Goal: Task Accomplishment & Management: Manage account settings

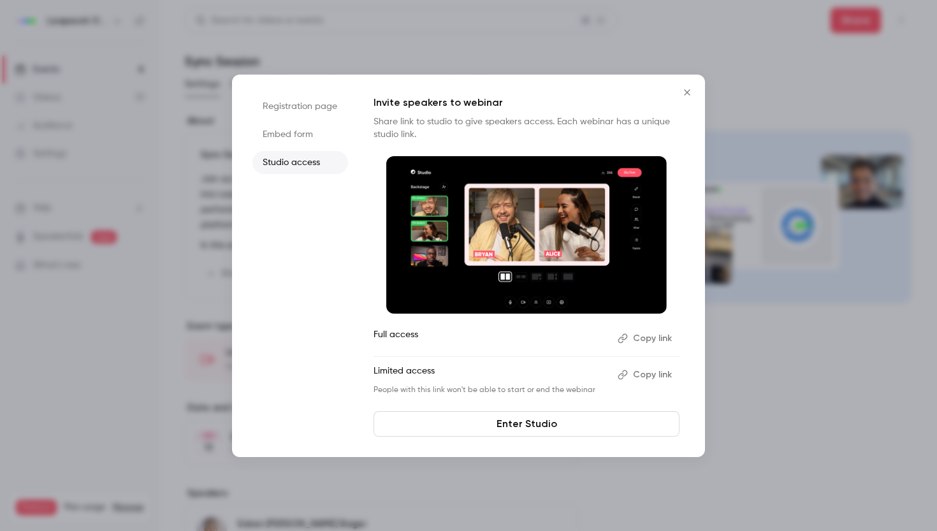
click at [690, 92] on icon "Close" at bounding box center [686, 92] width 15 height 10
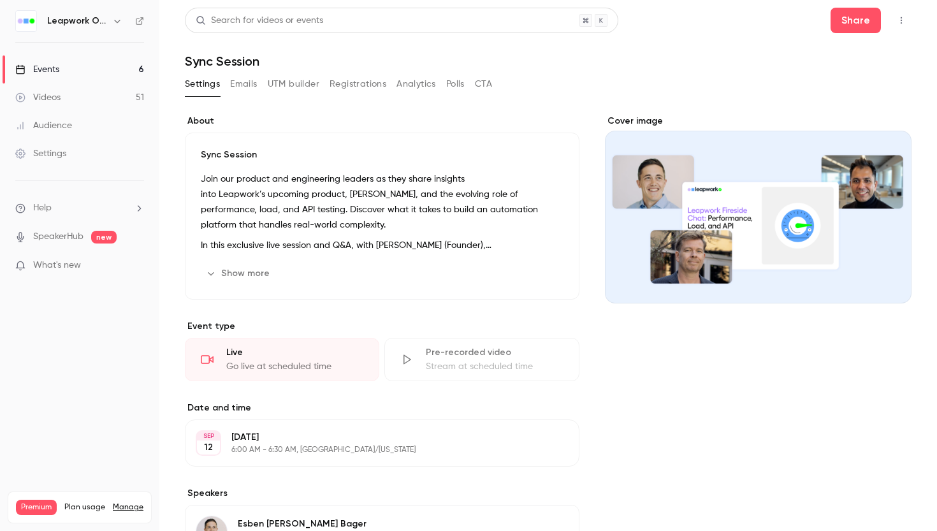
click at [365, 85] on button "Registrations" at bounding box center [357, 84] width 57 height 20
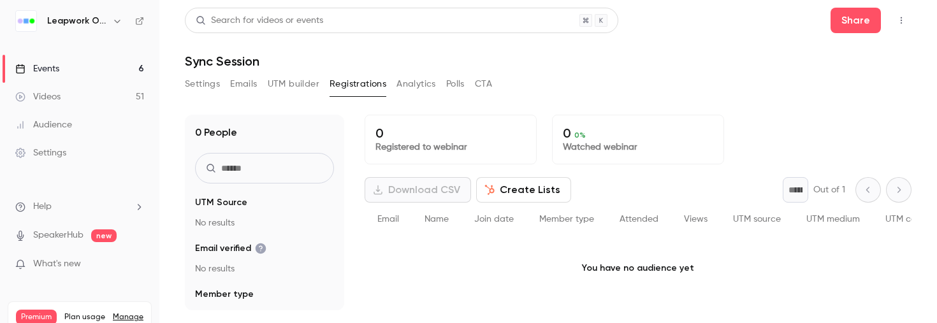
click at [54, 67] on div "Events" at bounding box center [37, 68] width 44 height 13
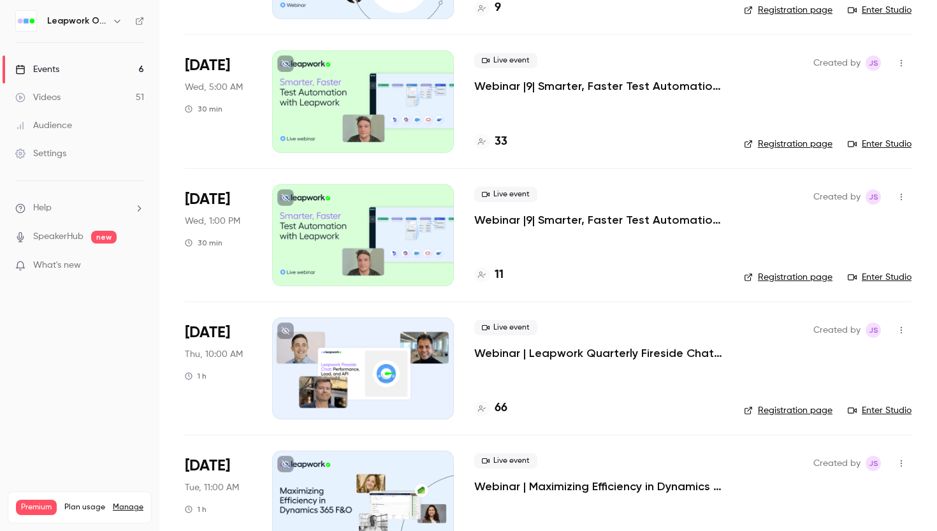
scroll to position [237, 0]
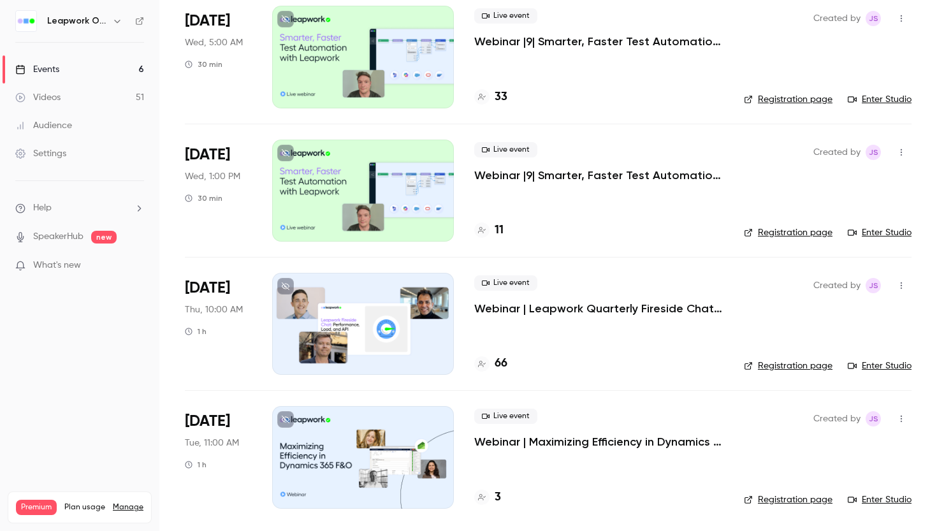
click at [354, 307] on div at bounding box center [363, 324] width 182 height 102
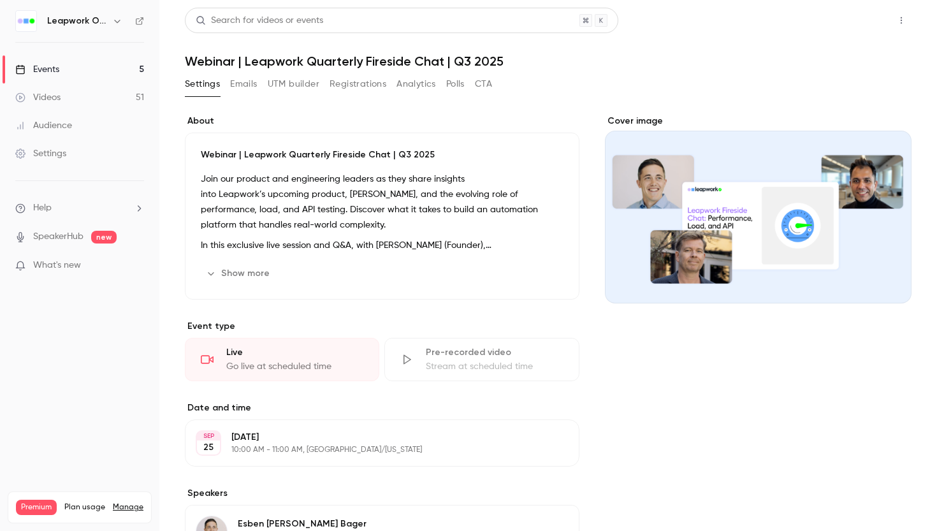
click at [856, 15] on button "Share" at bounding box center [855, 20] width 50 height 25
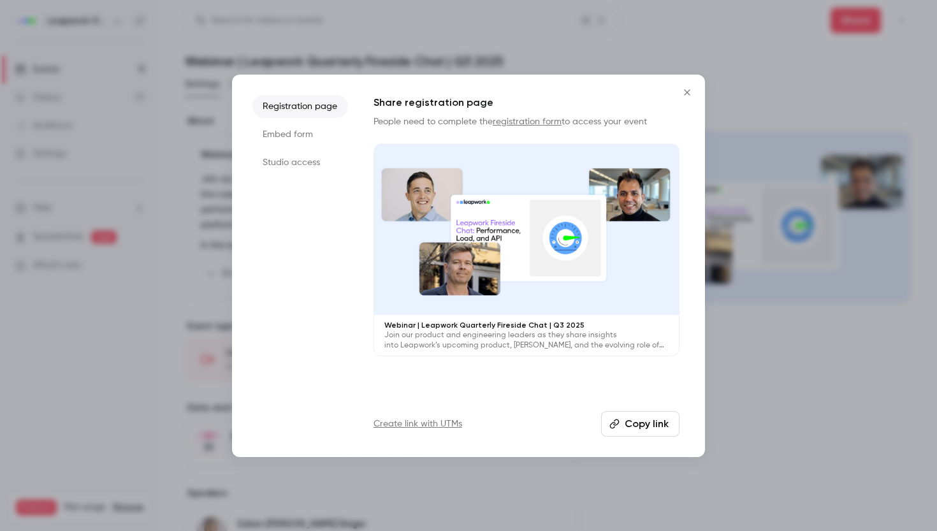
click at [529, 120] on link "registration form" at bounding box center [527, 121] width 69 height 9
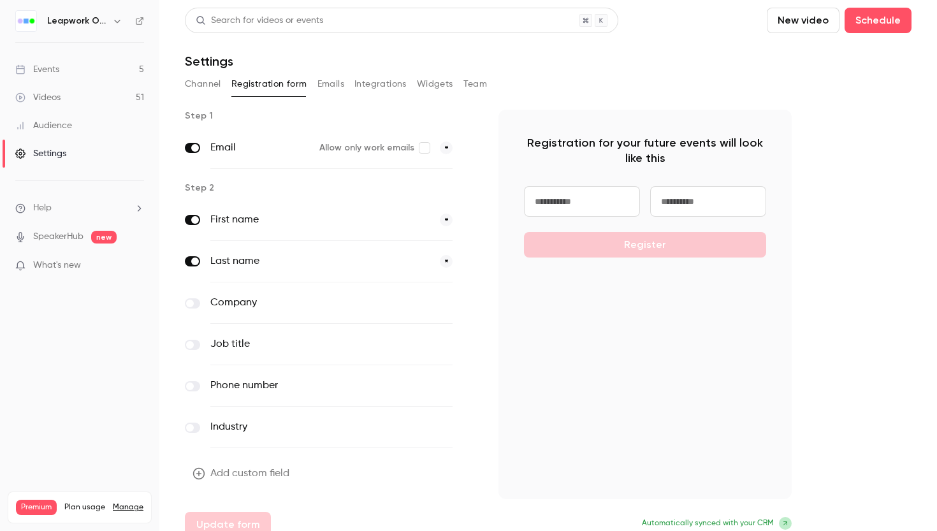
click at [328, 85] on button "Emails" at bounding box center [330, 84] width 27 height 20
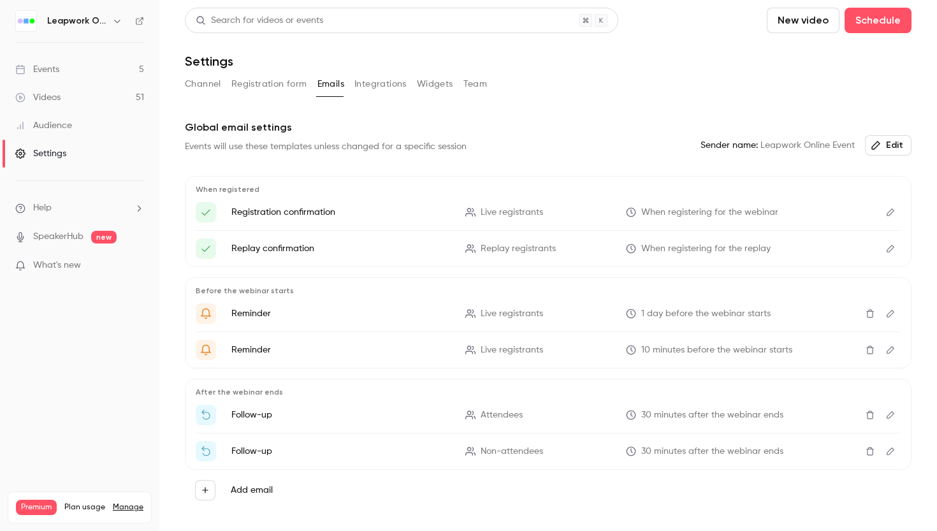
click at [893, 211] on icon "Edit" at bounding box center [890, 212] width 8 height 8
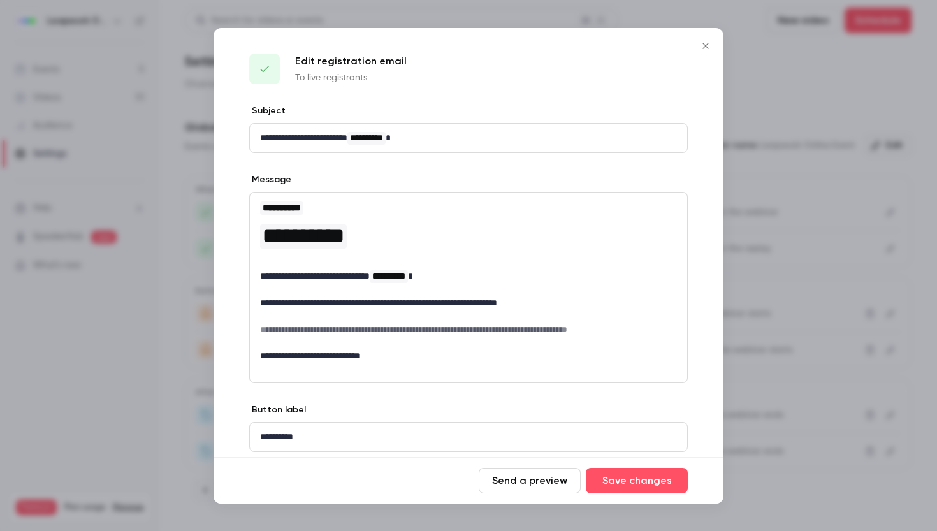
click at [705, 46] on icon "Close" at bounding box center [705, 46] width 6 height 6
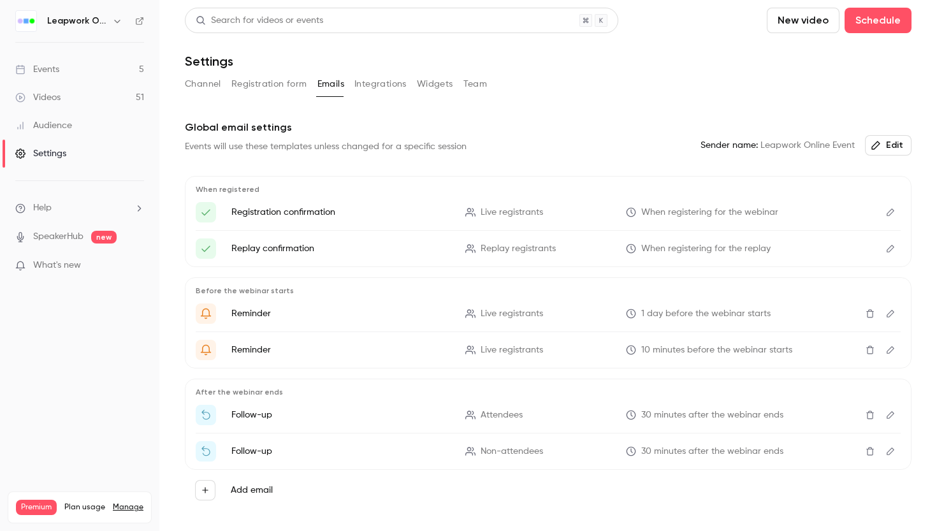
click at [263, 85] on button "Registration form" at bounding box center [269, 84] width 76 height 20
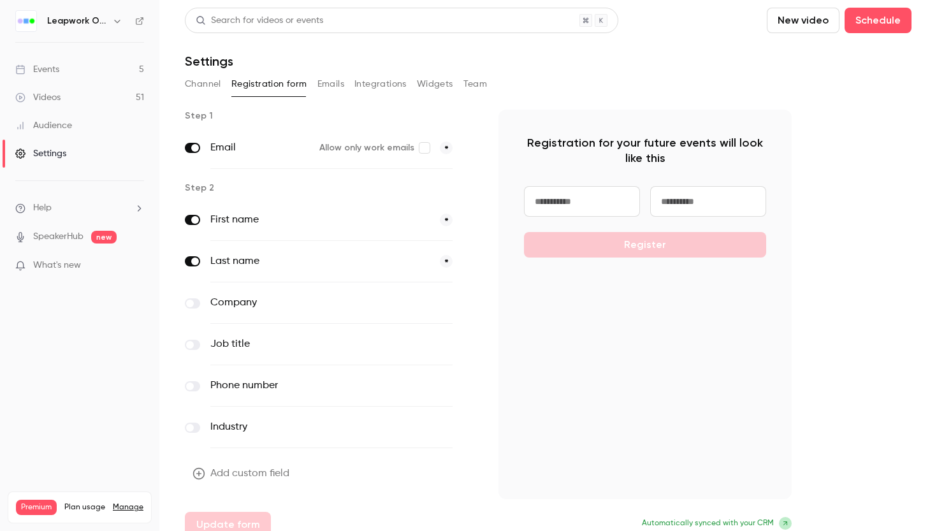
click at [42, 69] on div "Events" at bounding box center [37, 69] width 44 height 13
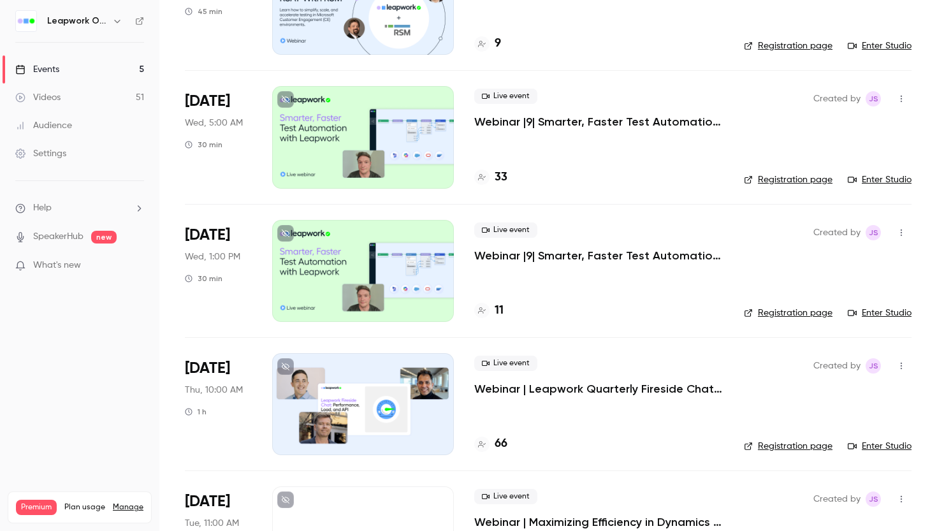
scroll to position [159, 0]
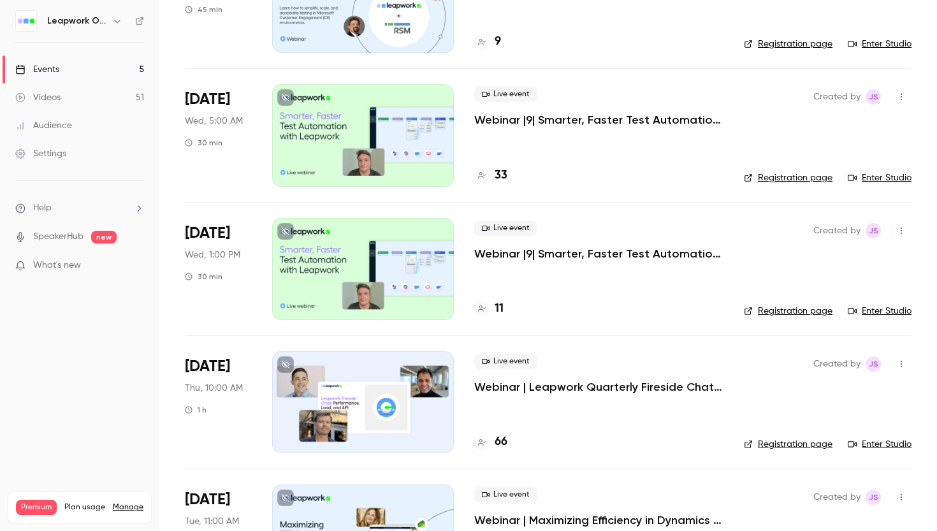
click at [402, 377] on div at bounding box center [363, 402] width 182 height 102
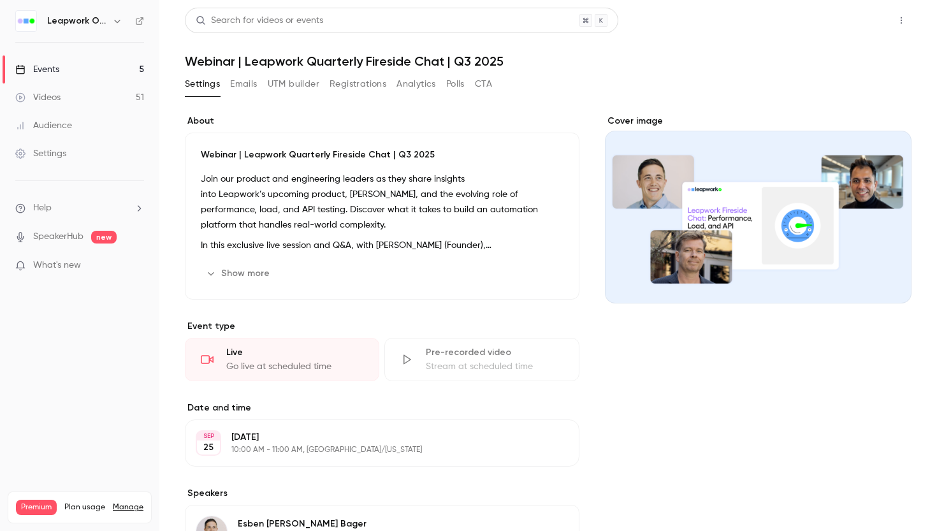
click at [864, 23] on button "Share" at bounding box center [855, 20] width 50 height 25
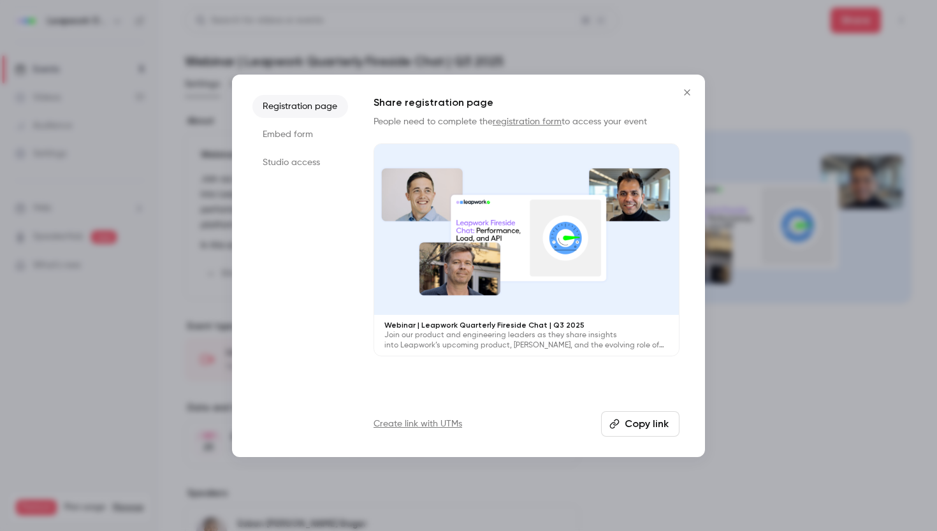
click at [311, 164] on li "Studio access" at bounding box center [300, 162] width 96 height 23
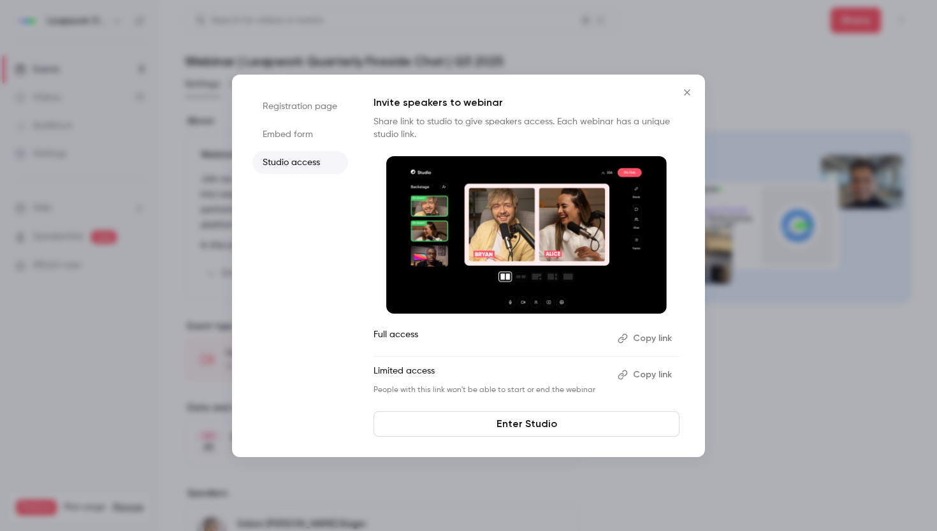
click at [306, 103] on li "Registration page" at bounding box center [300, 106] width 96 height 23
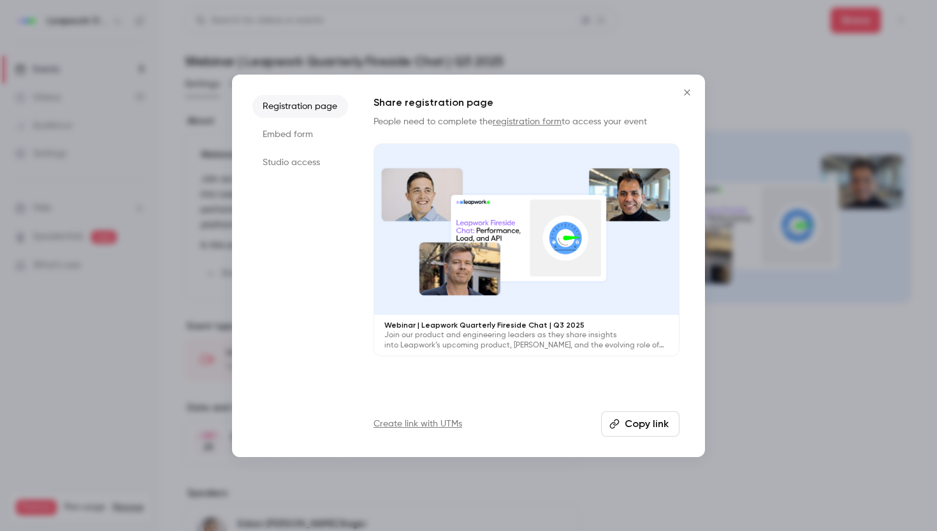
click at [637, 431] on button "Copy link" at bounding box center [640, 423] width 78 height 25
click at [688, 94] on icon "Close" at bounding box center [686, 92] width 15 height 10
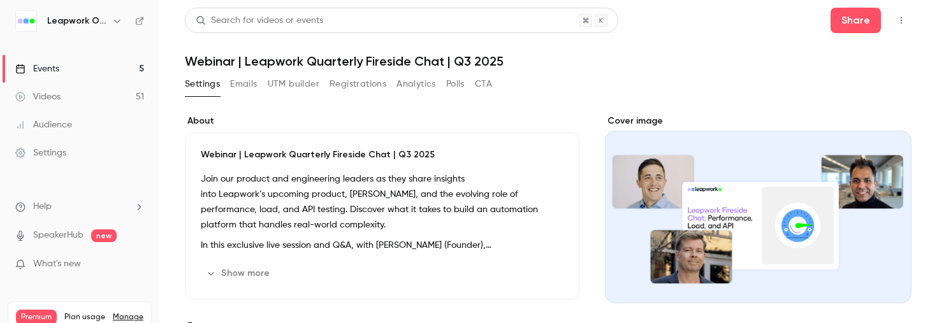
click at [57, 67] on div "Events" at bounding box center [37, 68] width 44 height 13
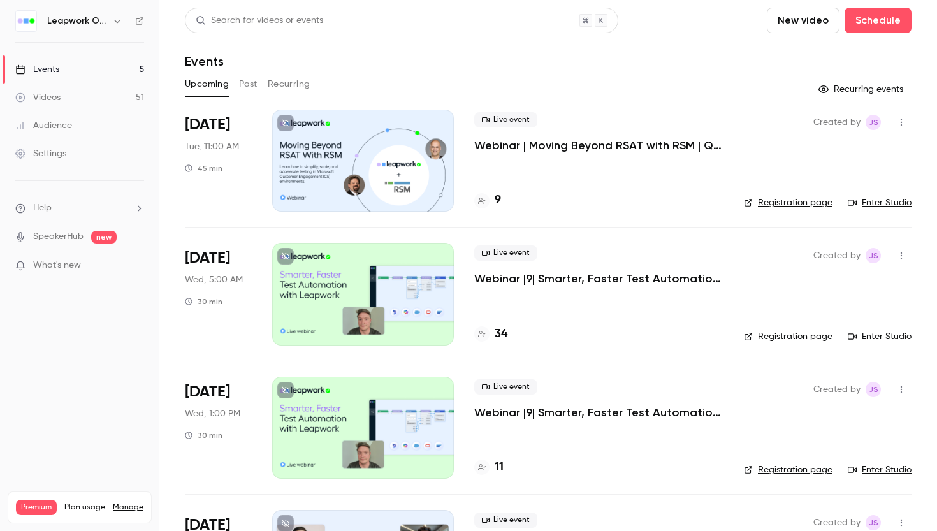
click at [255, 84] on button "Past" at bounding box center [248, 84] width 18 height 20
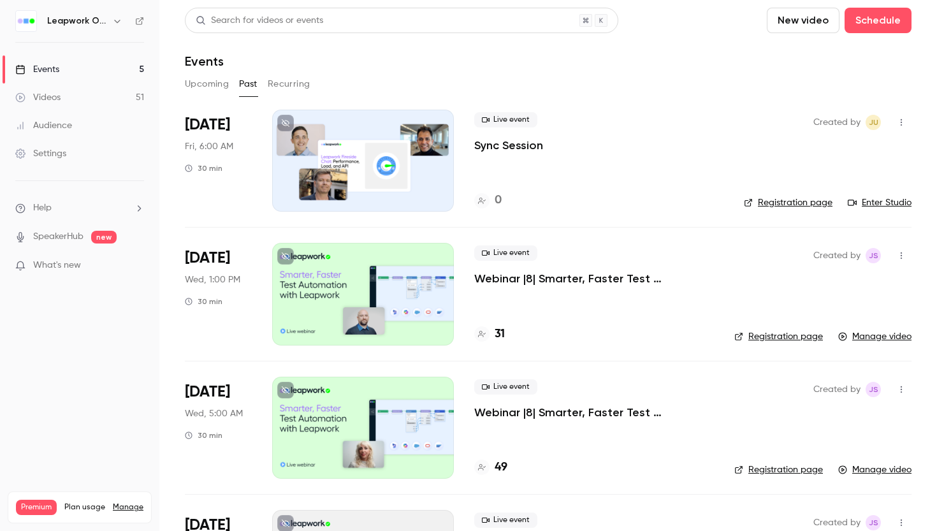
click at [904, 120] on icon "button" at bounding box center [901, 122] width 10 height 9
click at [835, 219] on div "Duplicate" at bounding box center [851, 221] width 97 height 13
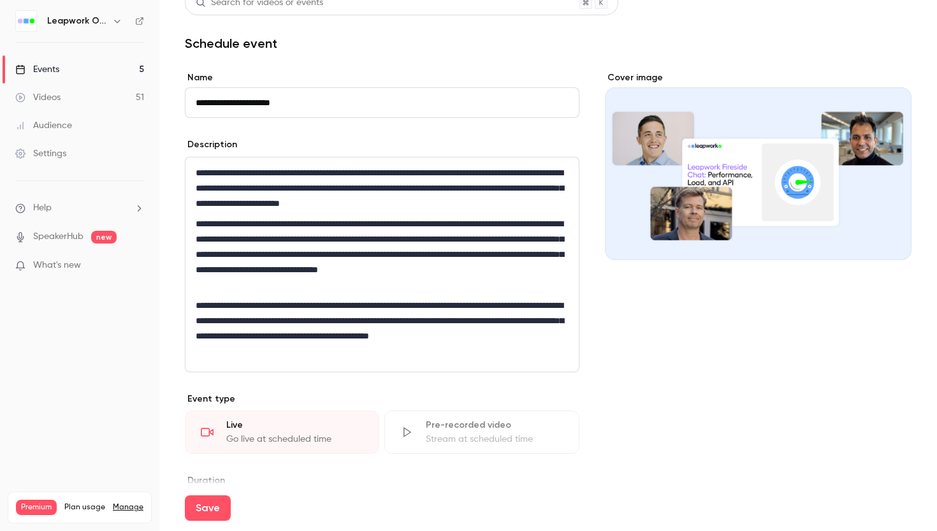
scroll to position [21, 0]
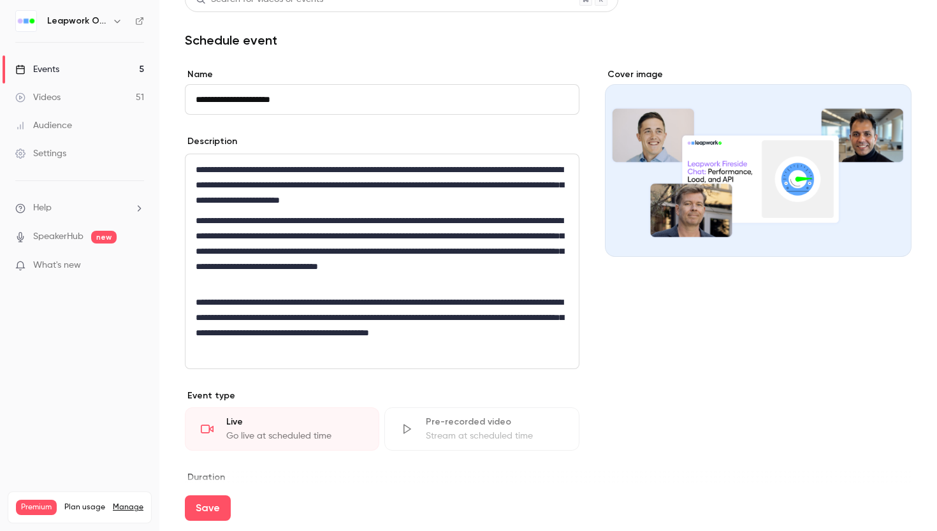
type input "**********"
click at [305, 237] on p "**********" at bounding box center [382, 251] width 373 height 76
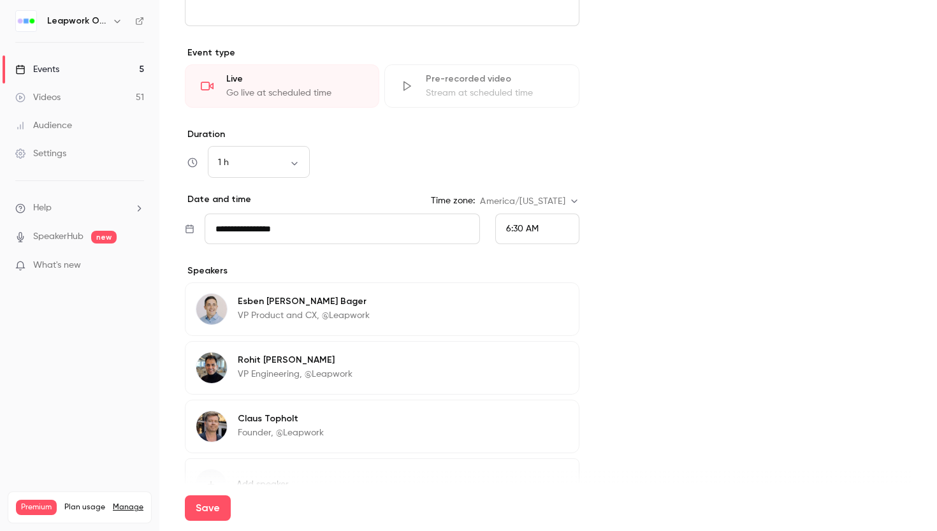
scroll to position [373, 0]
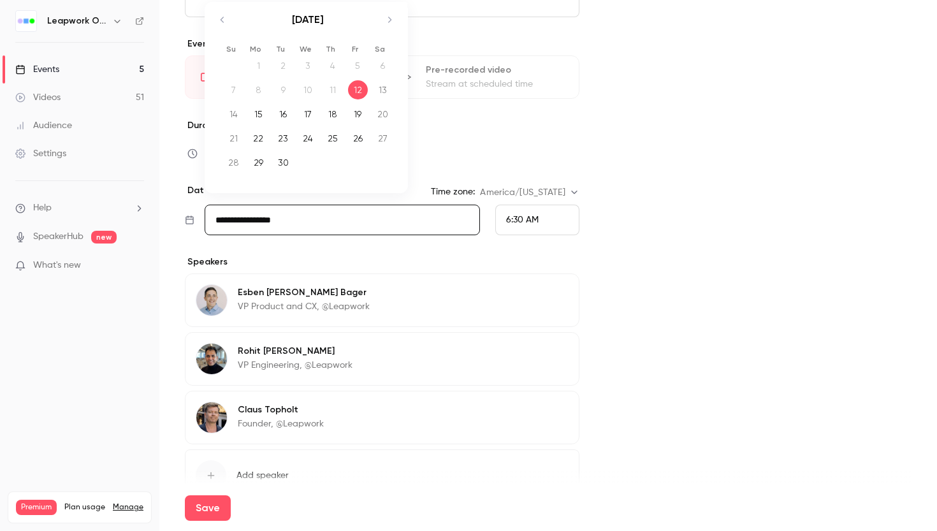
click at [310, 222] on input "**********" at bounding box center [342, 220] width 275 height 31
click at [282, 138] on div "23" at bounding box center [283, 138] width 20 height 19
type input "**********"
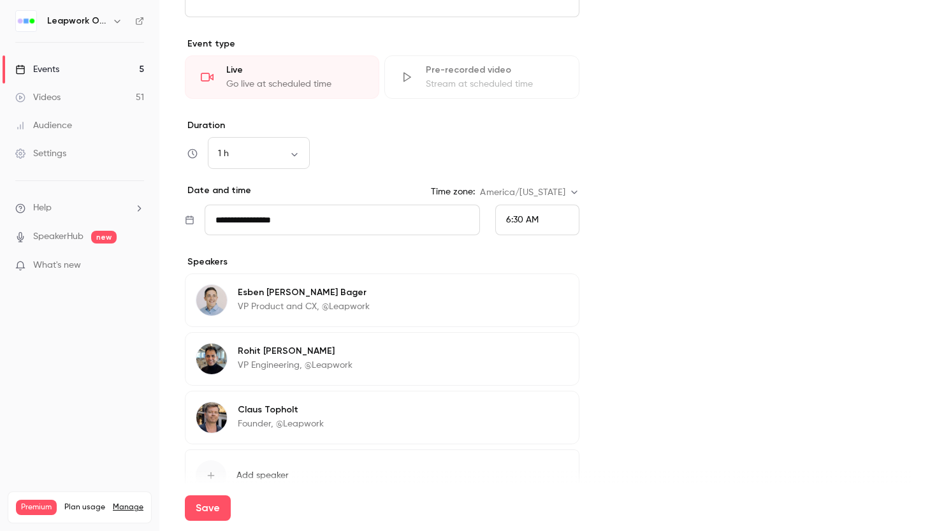
click at [521, 217] on span "6:30 AM" at bounding box center [522, 219] width 32 height 9
click at [519, 222] on span "9:30 AM" at bounding box center [522, 225] width 33 height 9
click at [549, 295] on button "Edit" at bounding box center [545, 294] width 47 height 20
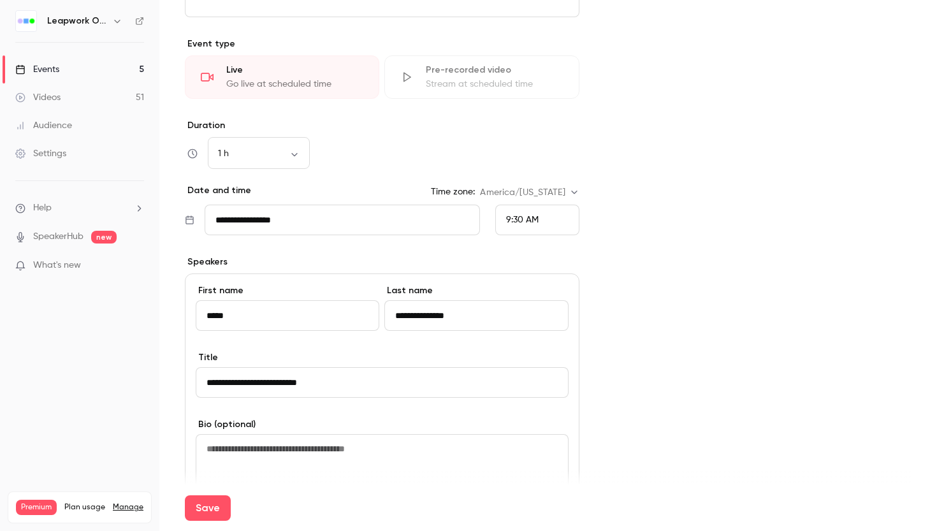
click at [280, 383] on input "**********" at bounding box center [382, 382] width 373 height 31
type input "**********"
click at [213, 507] on button "Save" at bounding box center [208, 507] width 46 height 25
type input "**********"
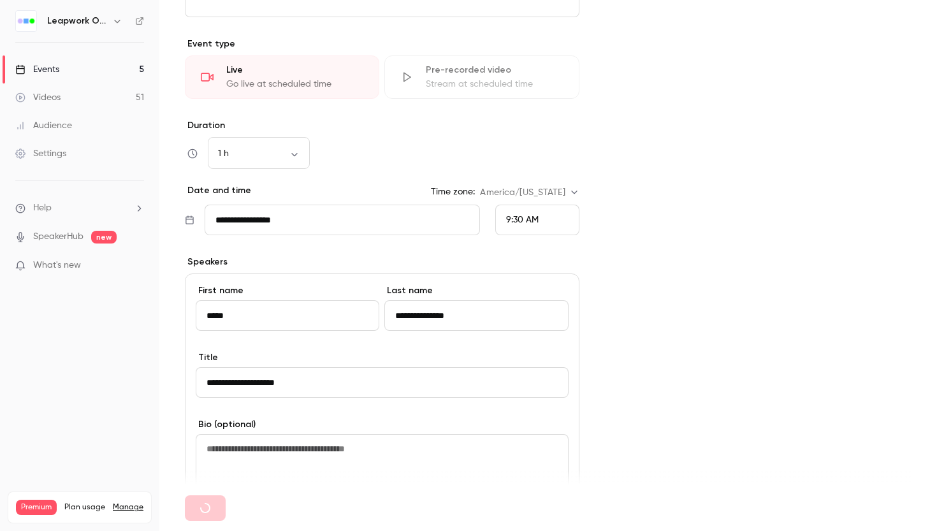
type input "**********"
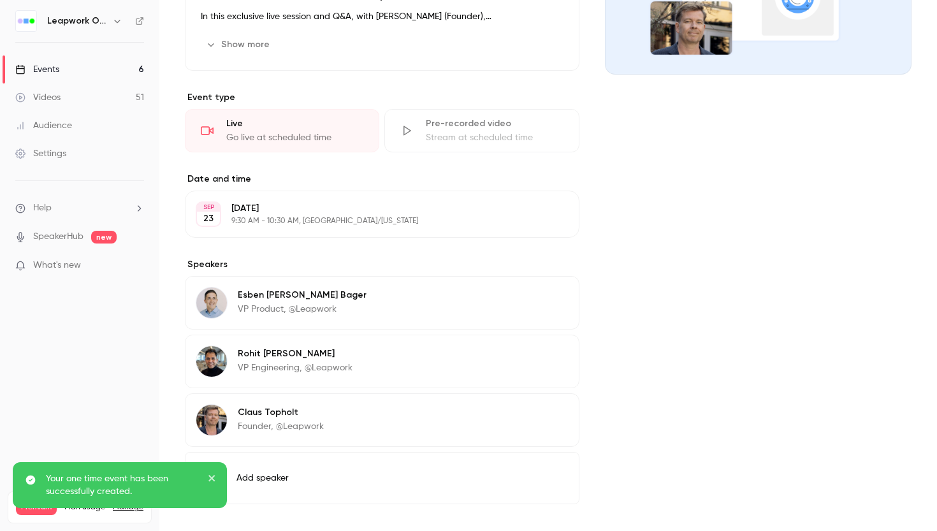
scroll to position [232, 0]
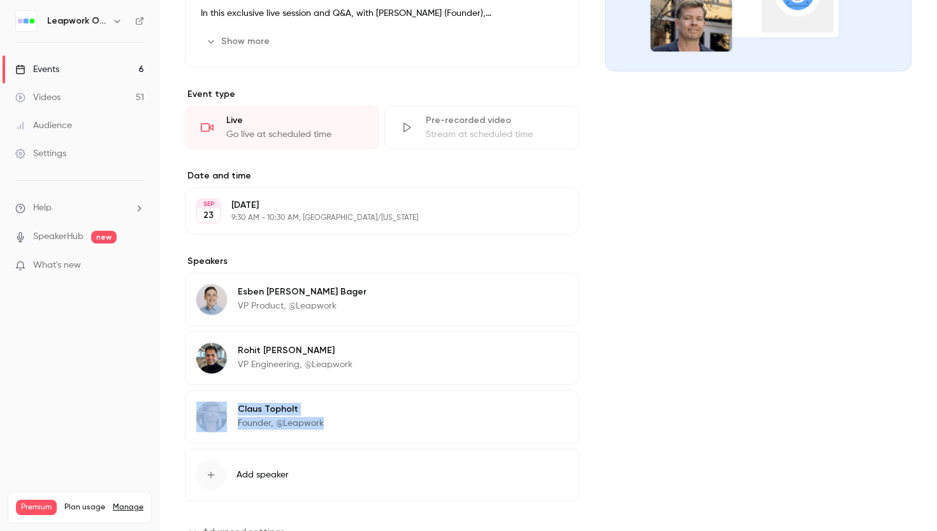
drag, startPoint x: 383, startPoint y: 418, endPoint x: 384, endPoint y: 384, distance: 33.8
click at [384, 384] on div "Esben Jørgensen Bager VP Product, @Leapwork Edit Rohit Raghuvansi VP Engineerin…" at bounding box center [382, 358] width 394 height 171
click at [666, 359] on div "Cover image" at bounding box center [758, 212] width 306 height 659
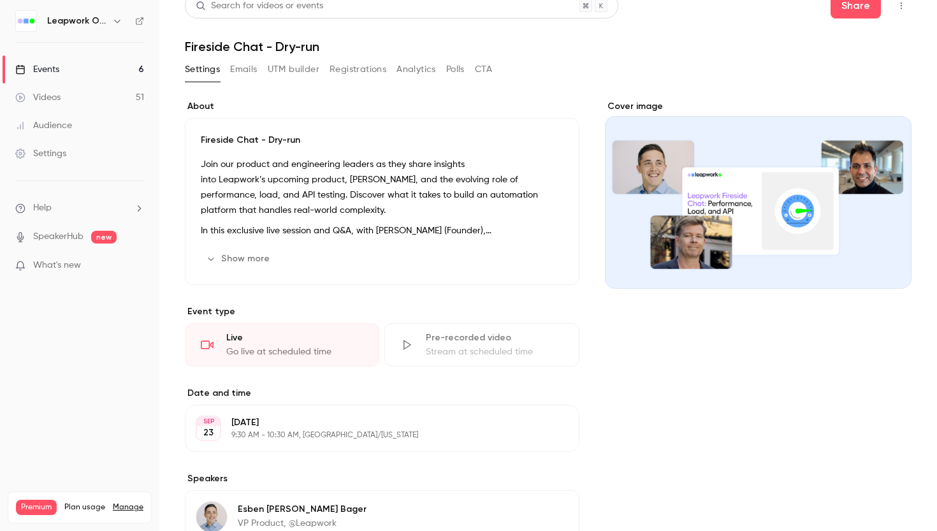
scroll to position [16, 0]
click at [53, 71] on div "Events" at bounding box center [37, 69] width 44 height 13
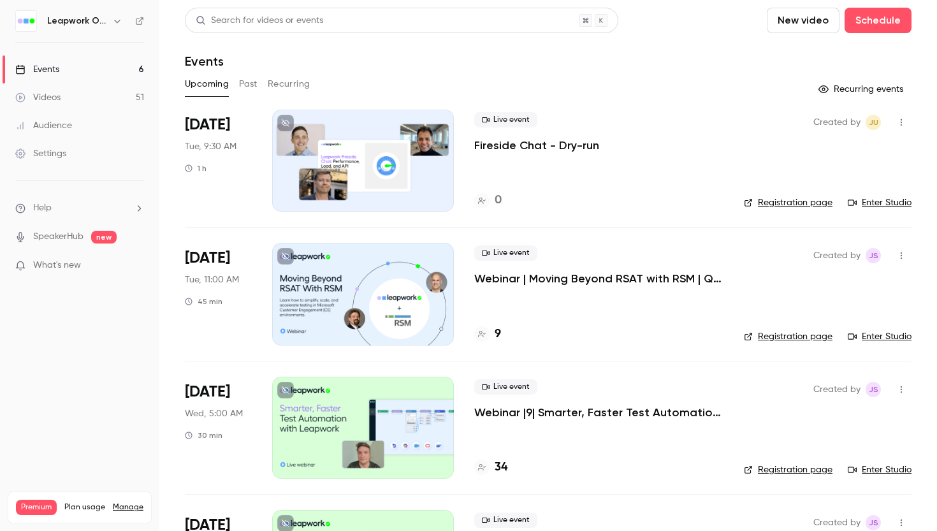
click at [903, 122] on icon "button" at bounding box center [901, 122] width 10 height 9
click at [821, 157] on div "Share" at bounding box center [851, 154] width 97 height 13
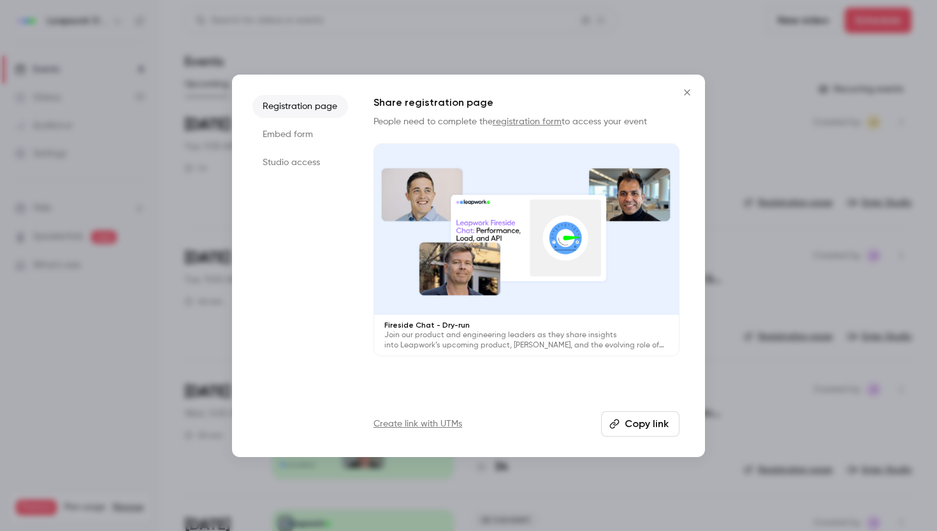
click at [301, 162] on li "Studio access" at bounding box center [300, 162] width 96 height 23
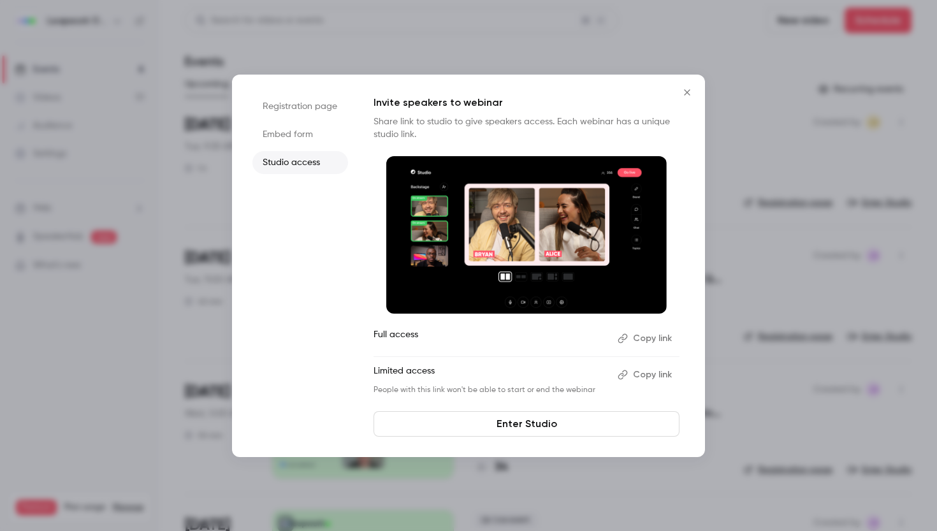
click at [651, 338] on button "Copy link" at bounding box center [645, 338] width 67 height 20
